Goal: Transaction & Acquisition: Purchase product/service

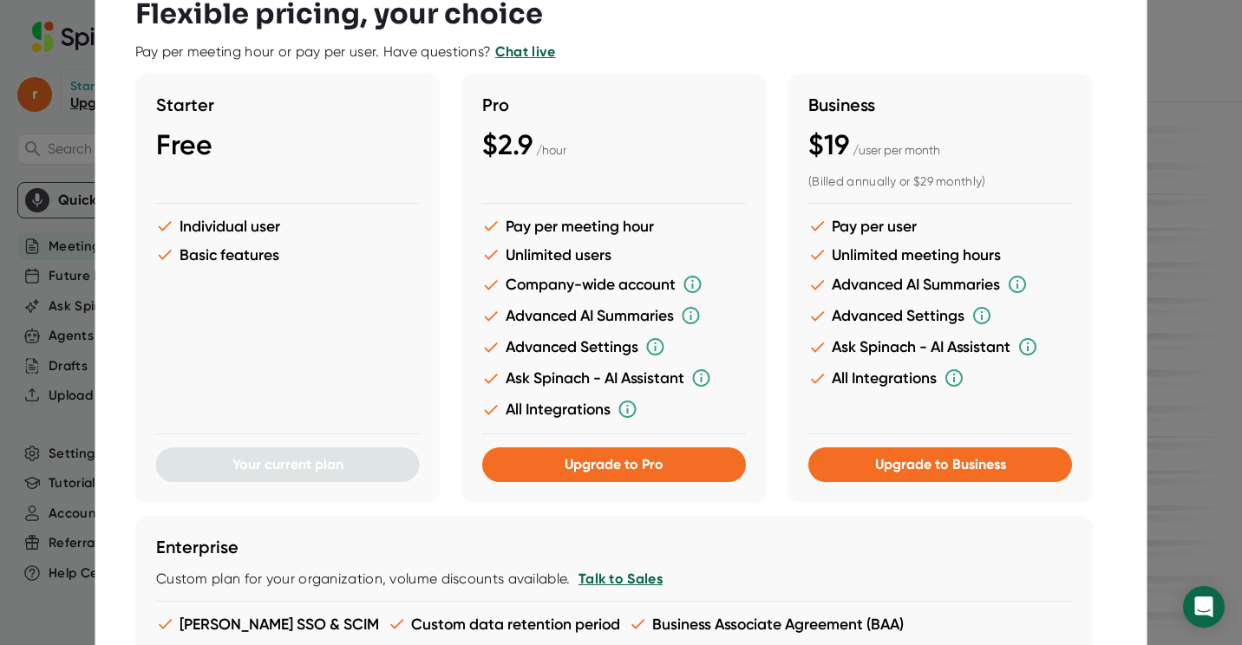
scroll to position [260, 0]
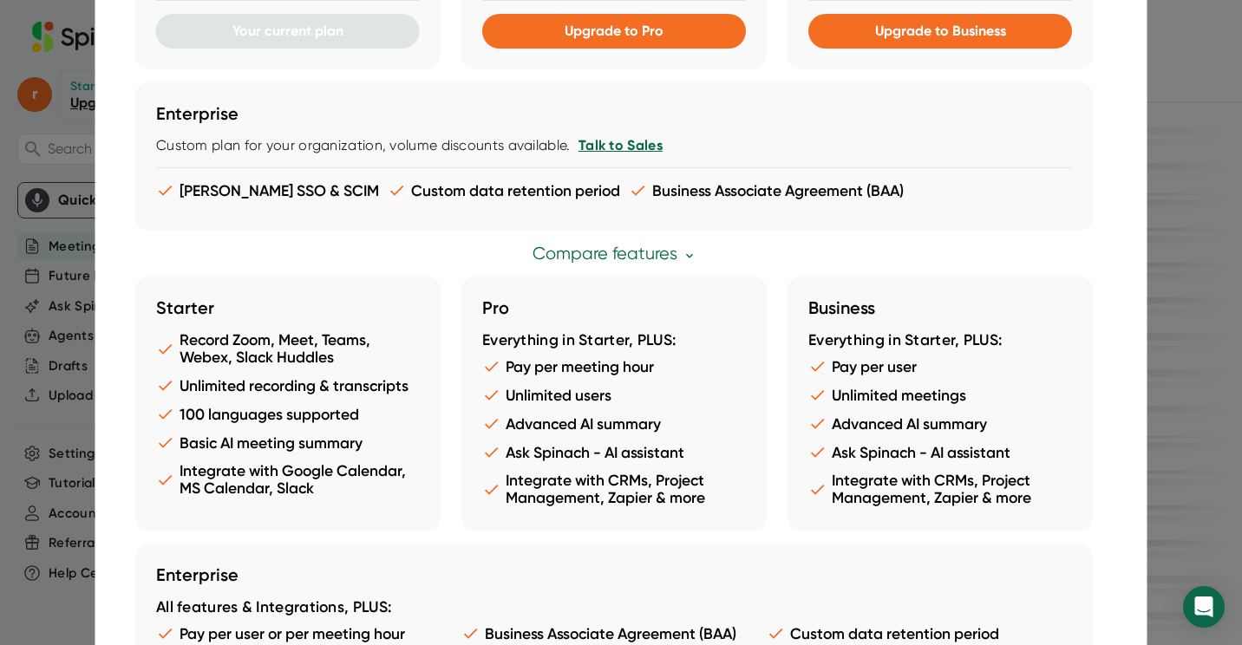
scroll to position [495, 0]
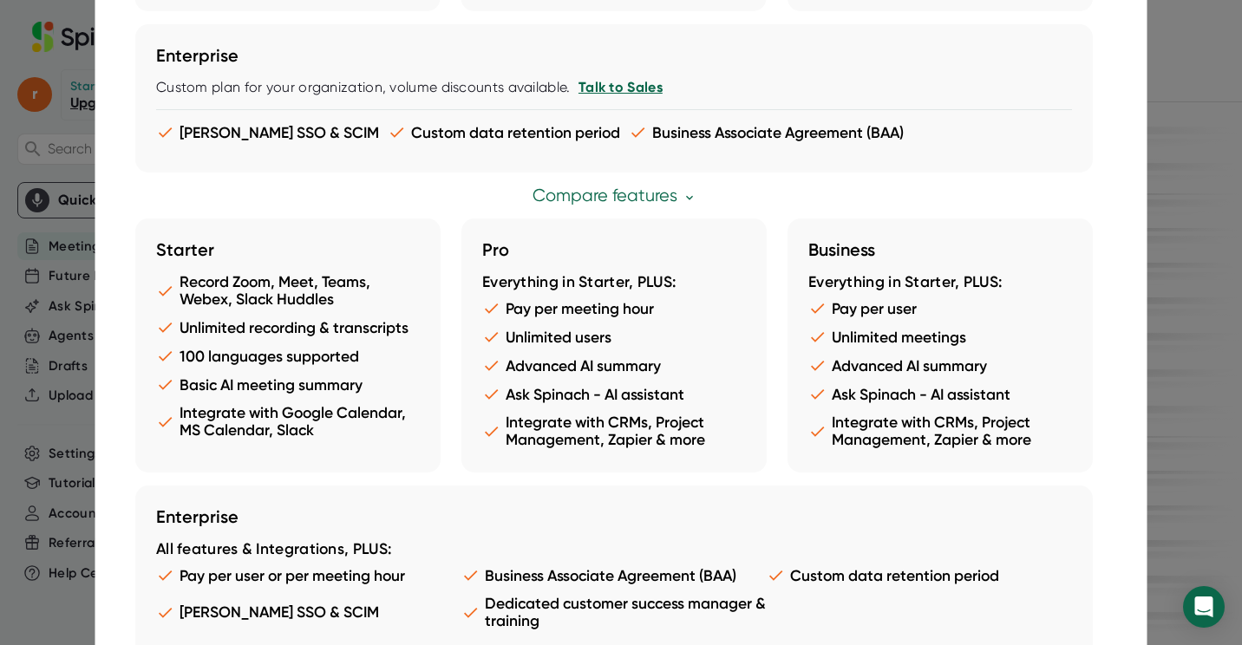
scroll to position [54, 0]
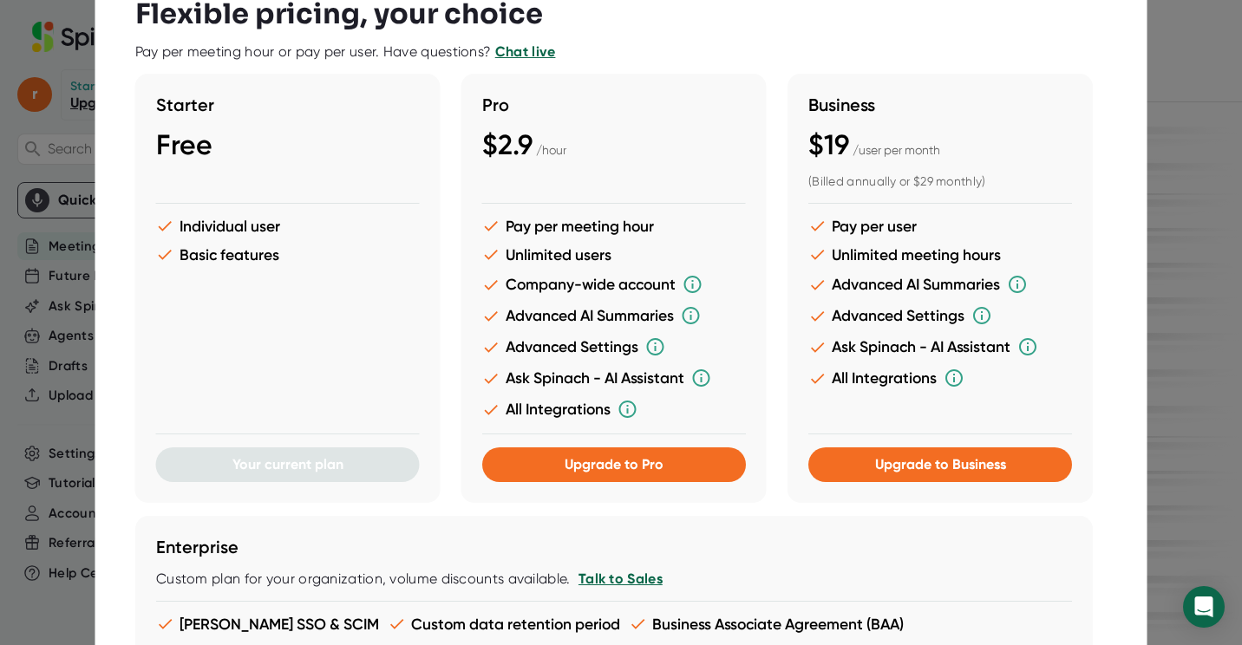
click at [1163, 125] on div at bounding box center [621, 322] width 1242 height 645
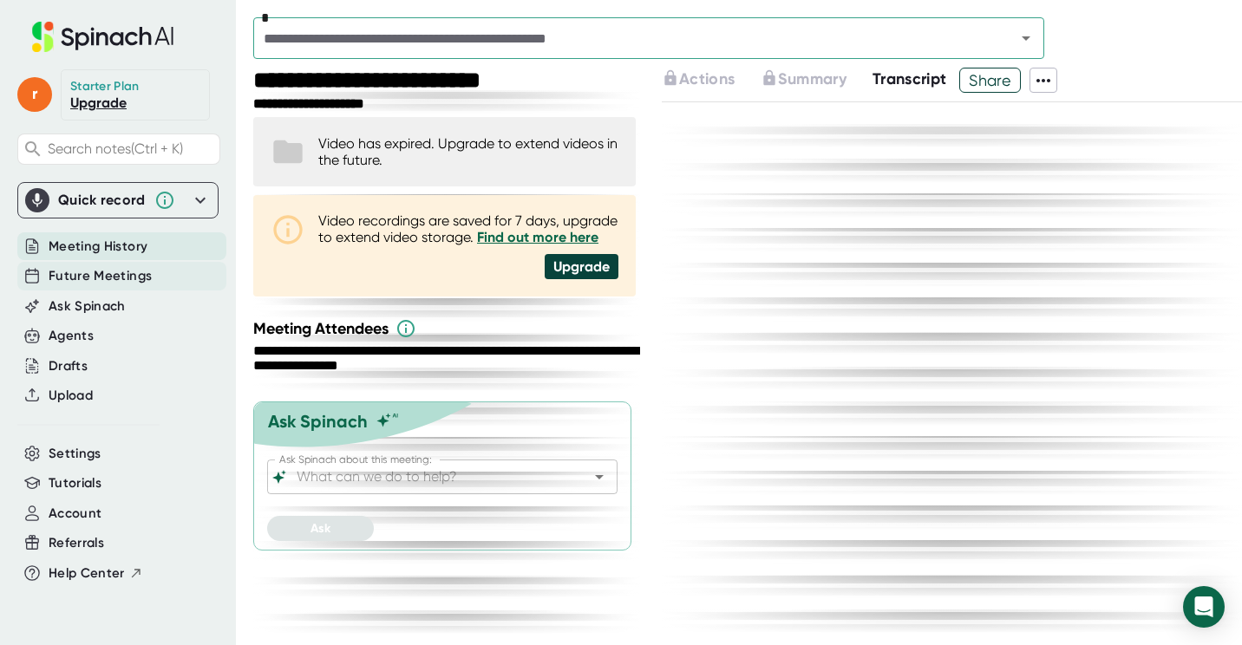
click at [105, 271] on span "Future Meetings" at bounding box center [100, 276] width 103 height 20
click at [117, 276] on span "Future Meetings" at bounding box center [100, 276] width 103 height 20
click at [86, 453] on span "Settings" at bounding box center [75, 454] width 53 height 20
